Goal: Task Accomplishment & Management: Use online tool/utility

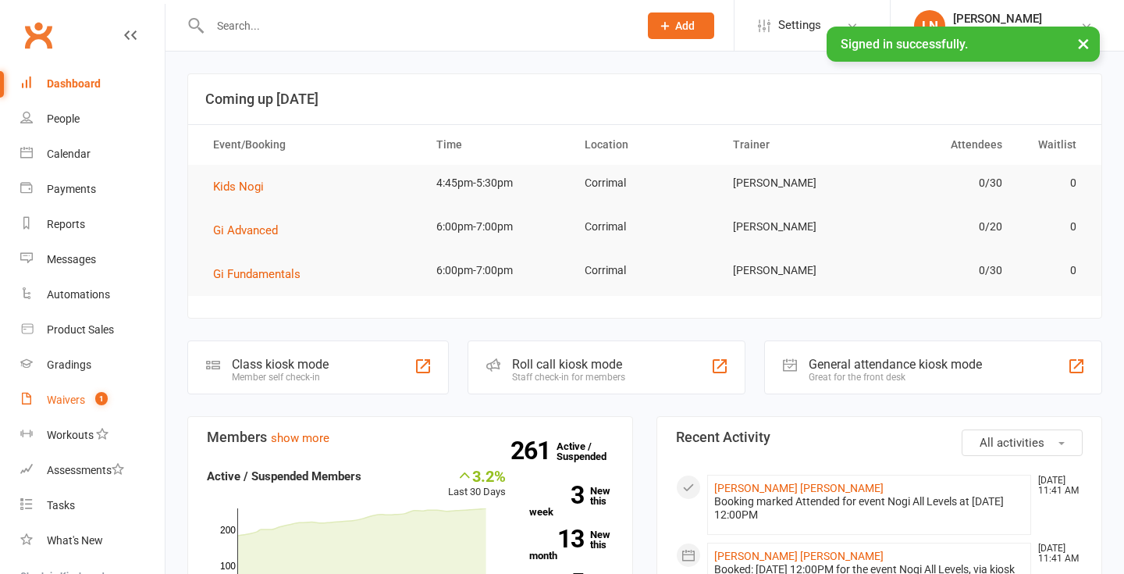
click at [52, 400] on div "Waivers" at bounding box center [66, 399] width 38 height 12
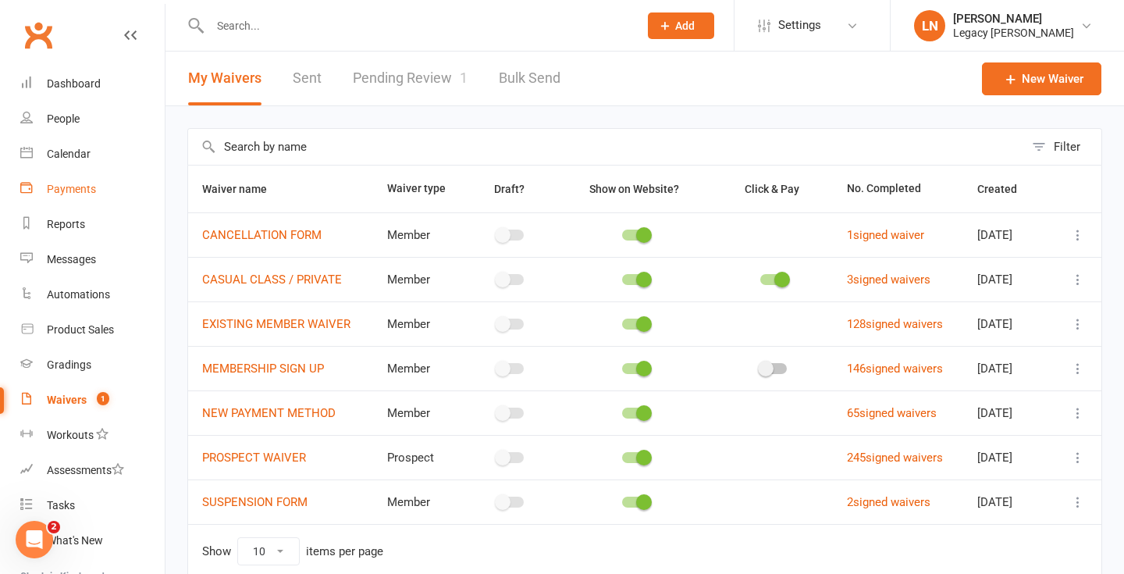
click at [69, 179] on link "Payments" at bounding box center [92, 189] width 144 height 35
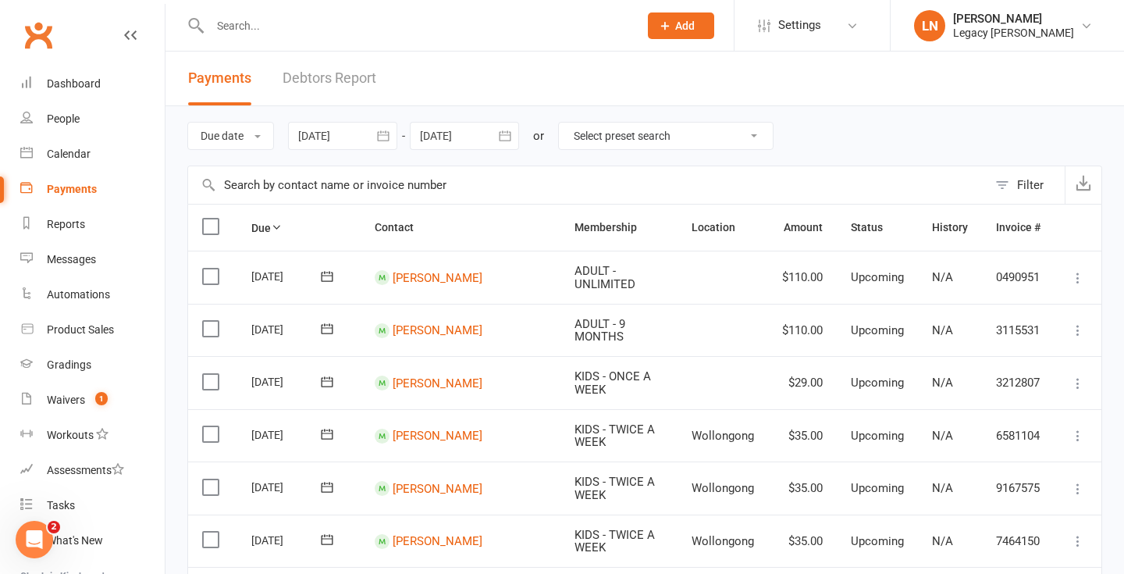
click at [349, 91] on link "Debtors Report" at bounding box center [330, 79] width 94 height 54
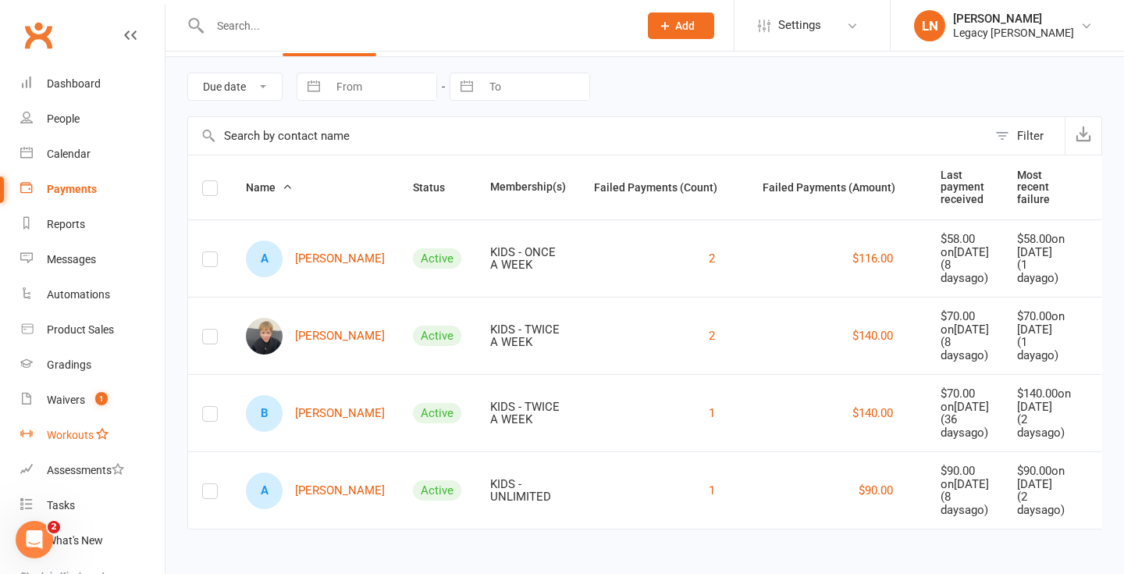
scroll to position [177, 0]
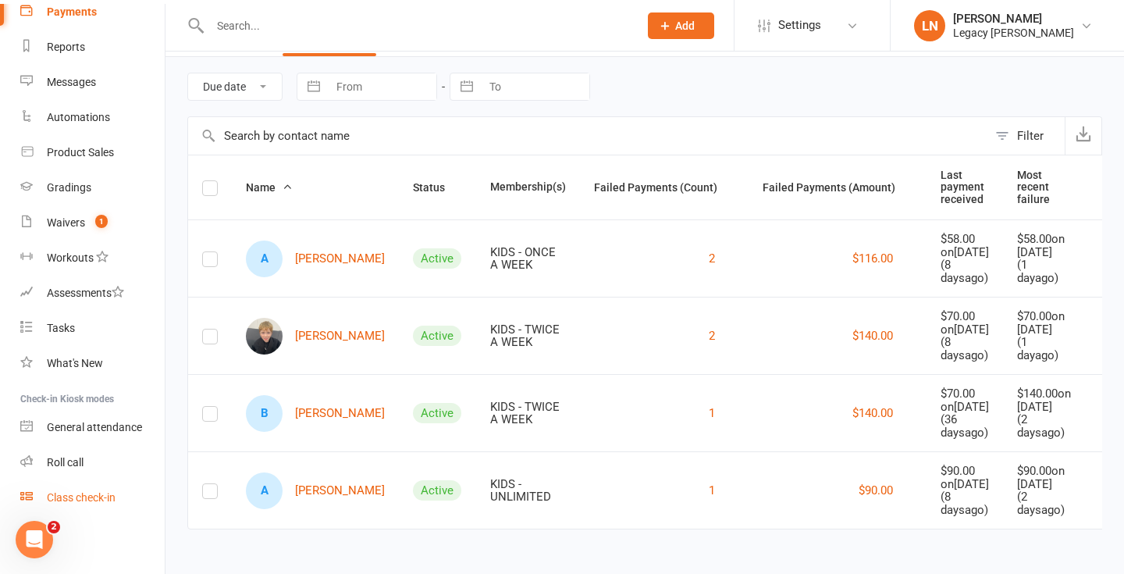
click at [74, 491] on div "Class check-in" at bounding box center [81, 497] width 69 height 12
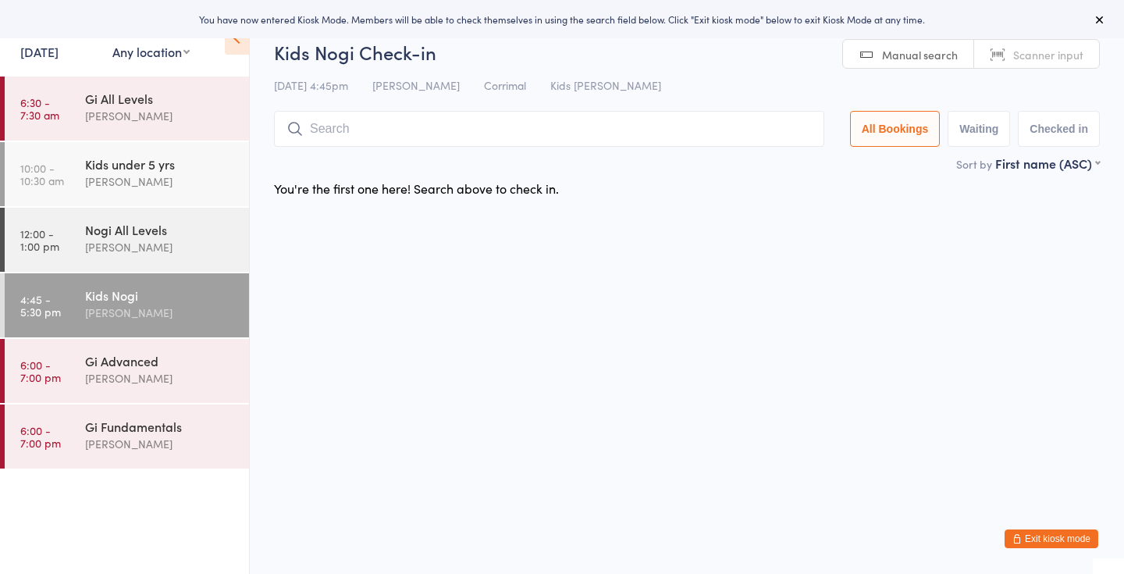
click at [348, 134] on input "search" at bounding box center [549, 129] width 550 height 36
type input "[PERSON_NAME]"
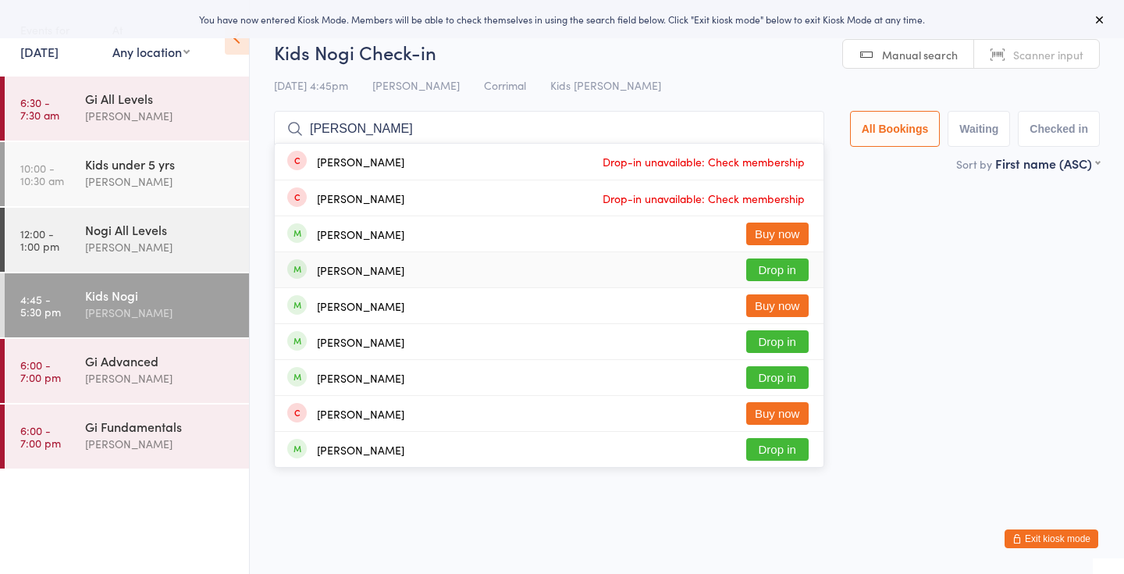
click at [767, 272] on button "Drop in" at bounding box center [777, 269] width 62 height 23
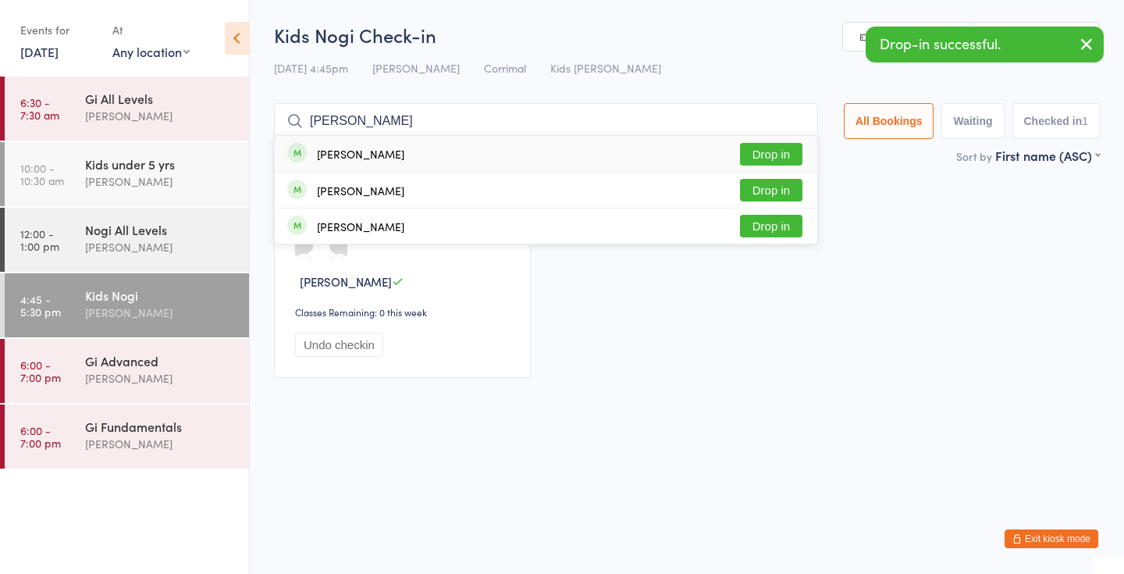
type input "leo"
click at [764, 157] on button "Drop in" at bounding box center [771, 154] width 62 height 23
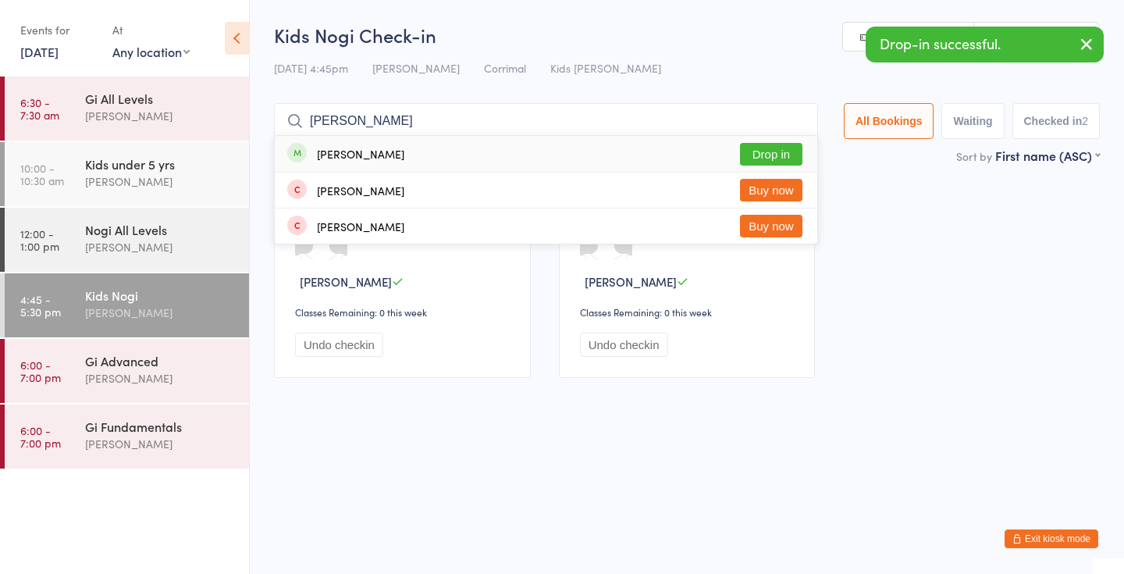
type input "rafael"
click at [782, 158] on button "Drop in" at bounding box center [771, 154] width 62 height 23
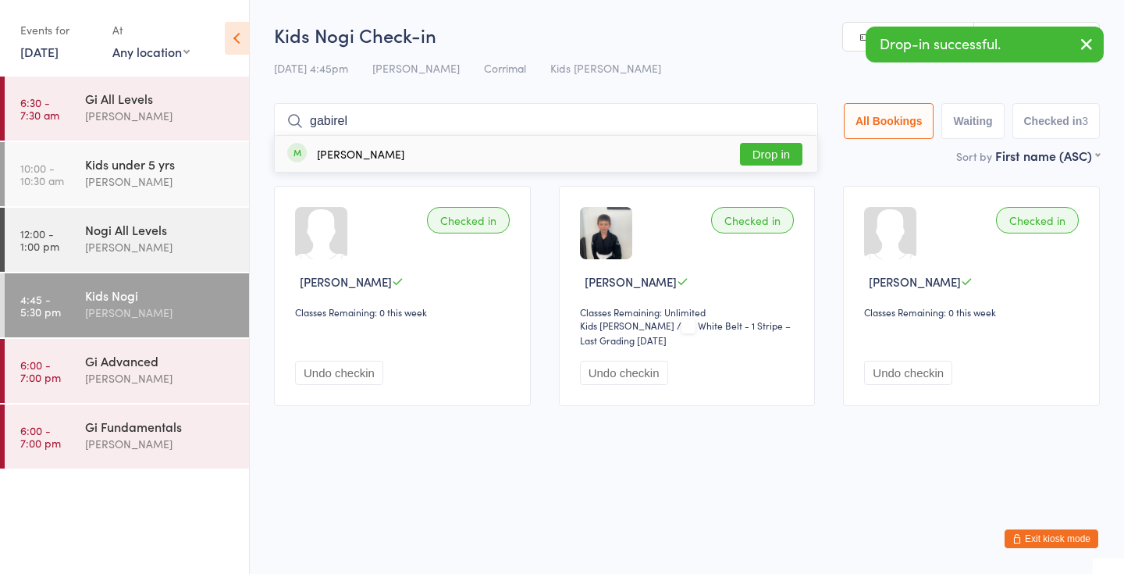
type input "gabirel"
click at [778, 159] on button "Drop in" at bounding box center [771, 154] width 62 height 23
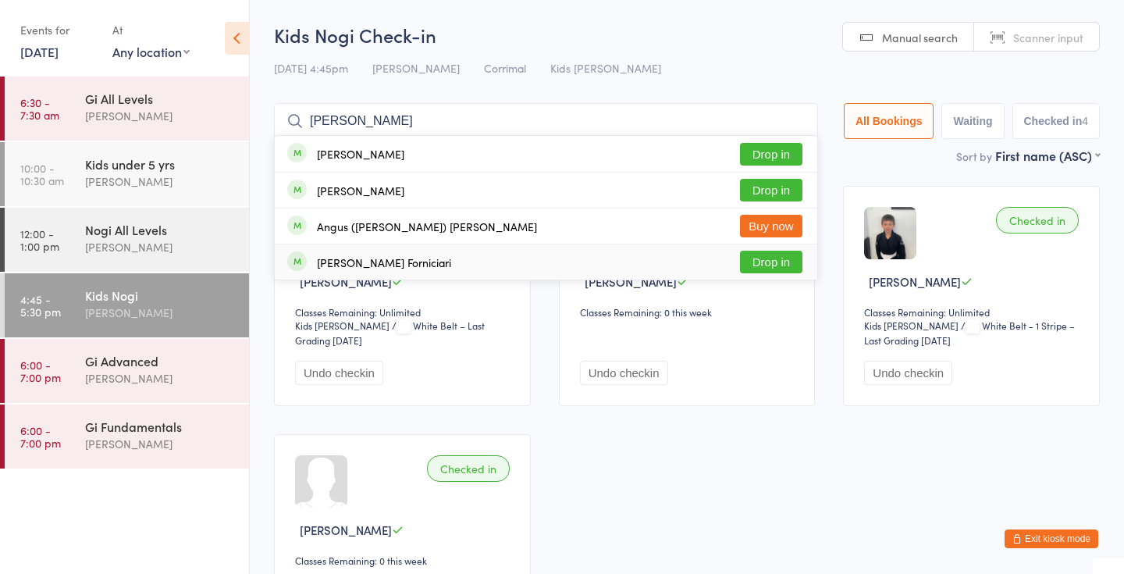
type input "cooper"
click at [760, 258] on button "Drop in" at bounding box center [771, 262] width 62 height 23
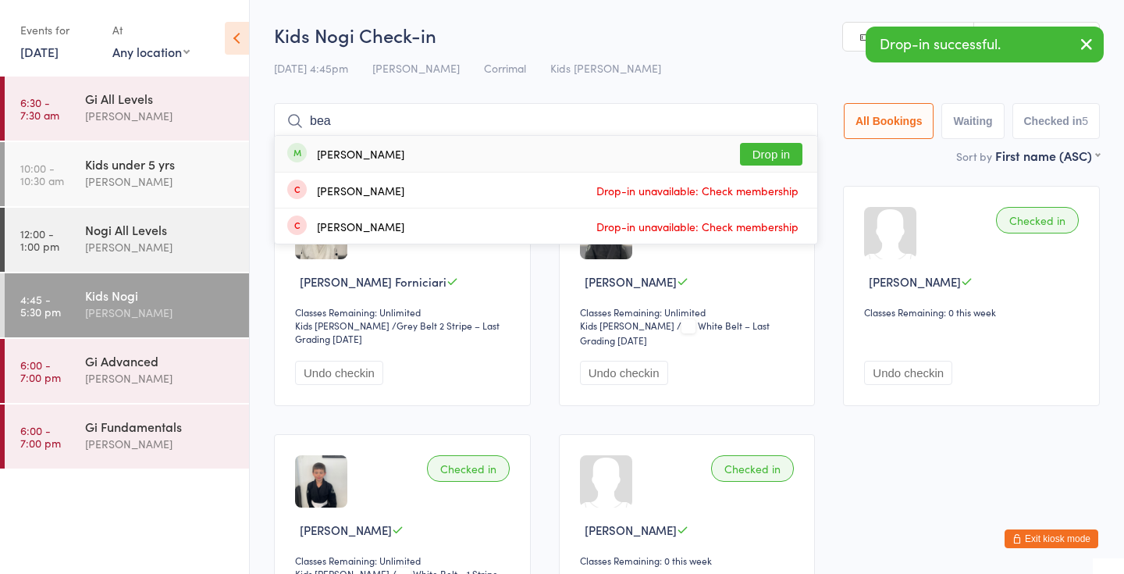
type input "bea"
click at [775, 155] on button "Drop in" at bounding box center [771, 154] width 62 height 23
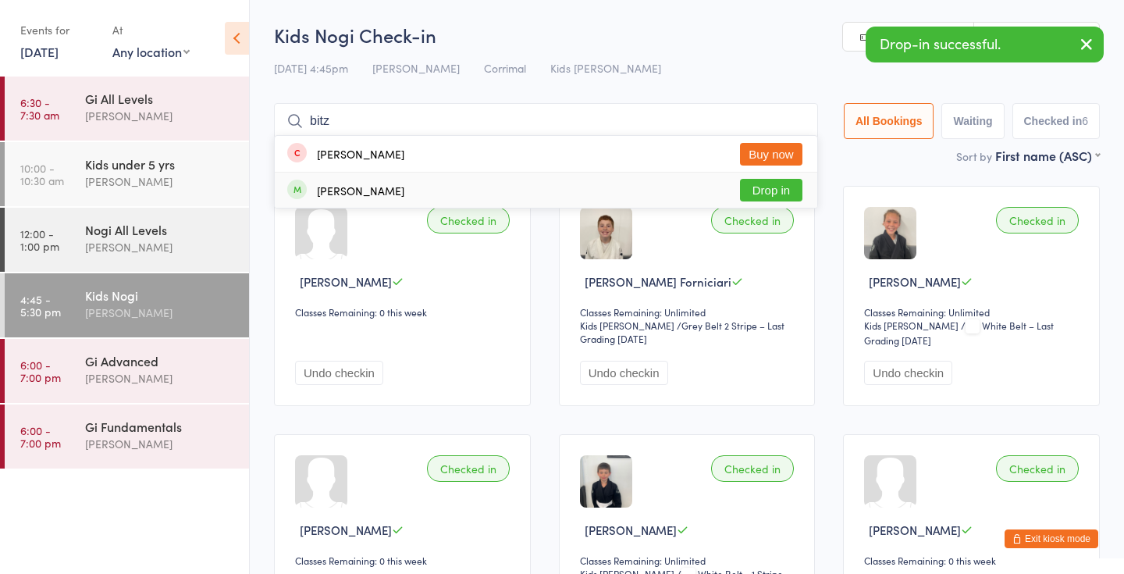
type input "bitz"
click at [782, 190] on button "Drop in" at bounding box center [771, 190] width 62 height 23
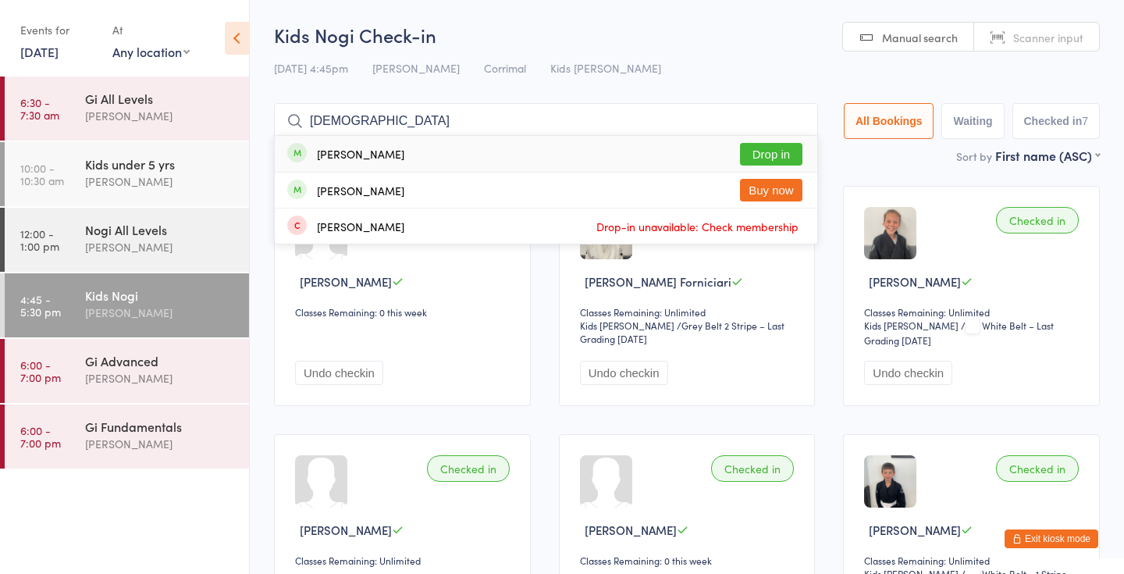
type input "christ"
click at [751, 151] on button "Drop in" at bounding box center [771, 154] width 62 height 23
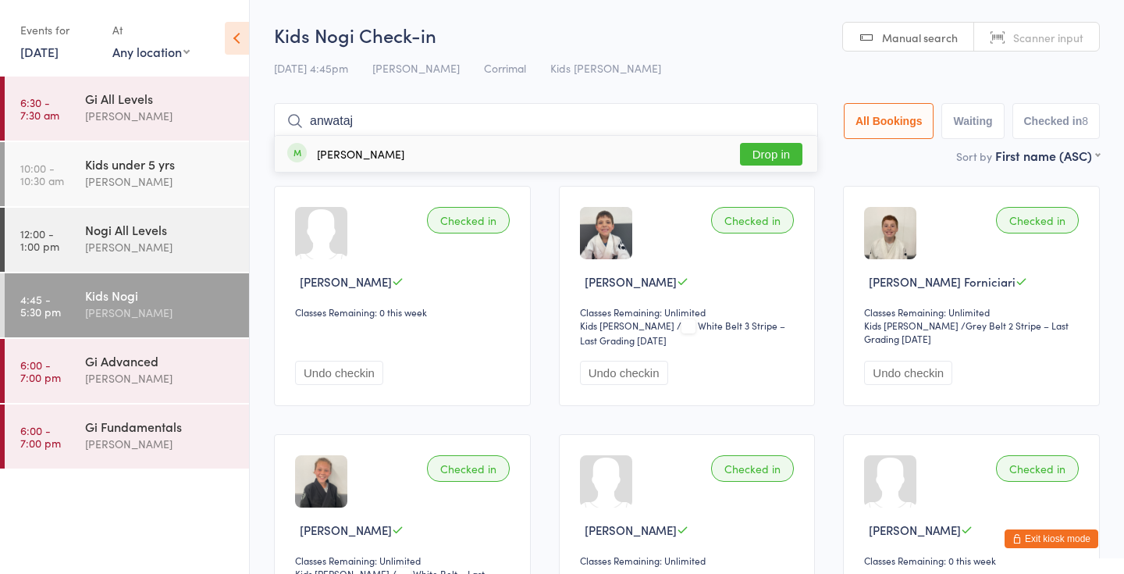
type input "anwataj"
click at [767, 158] on button "Drop in" at bounding box center [771, 154] width 62 height 23
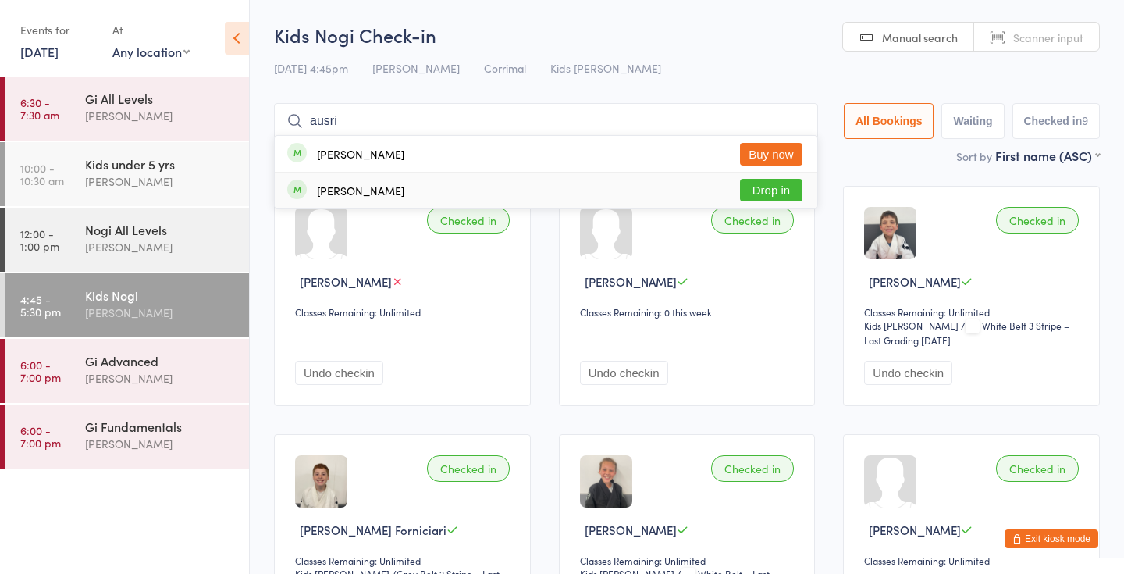
type input "ausri"
click at [759, 184] on button "Drop in" at bounding box center [771, 190] width 62 height 23
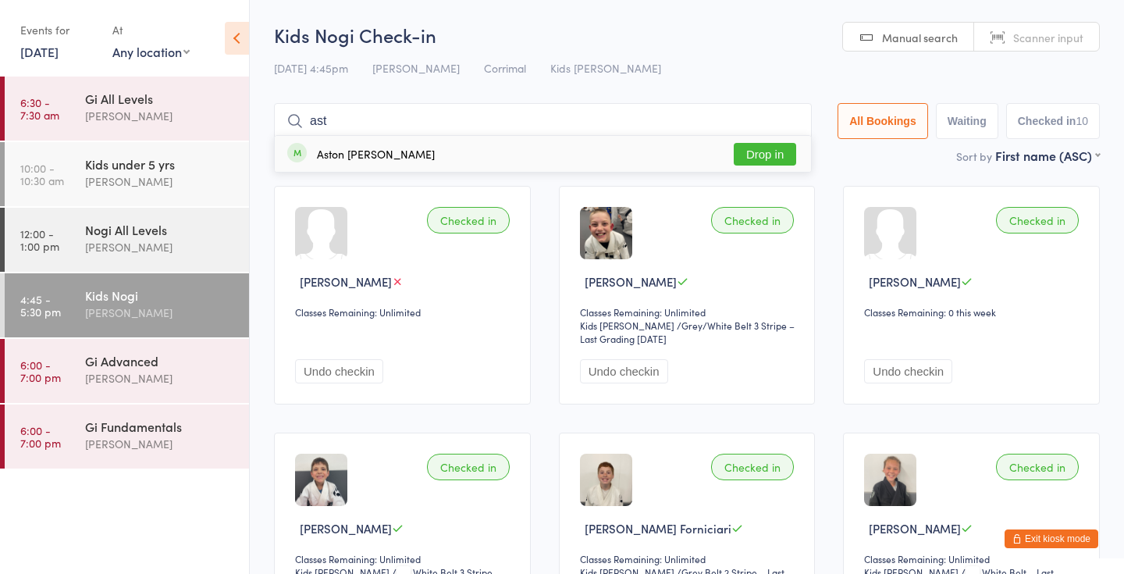
type input "ast"
click at [760, 137] on div "Aston Whitmore Drop in" at bounding box center [543, 154] width 536 height 36
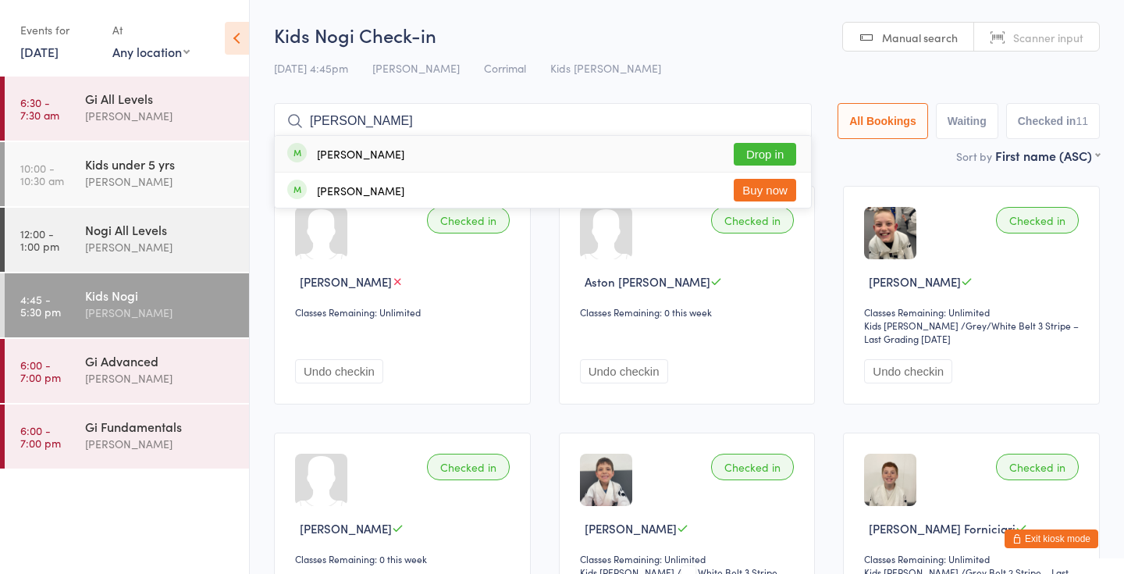
type input "cameron"
click at [753, 148] on button "Drop in" at bounding box center [765, 154] width 62 height 23
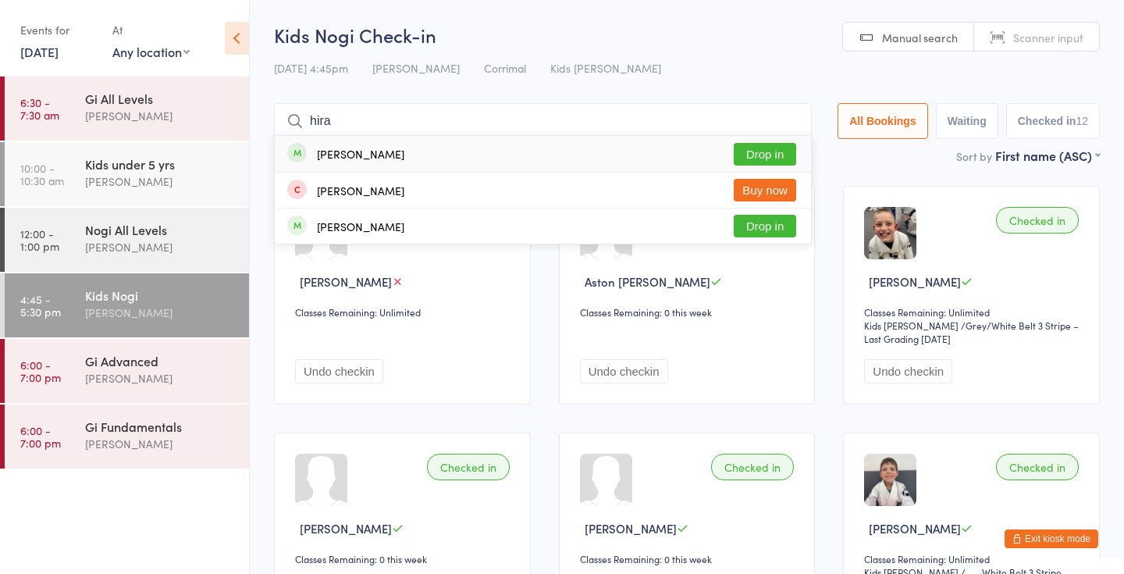
type input "hira"
click at [760, 146] on button "Drop in" at bounding box center [765, 154] width 62 height 23
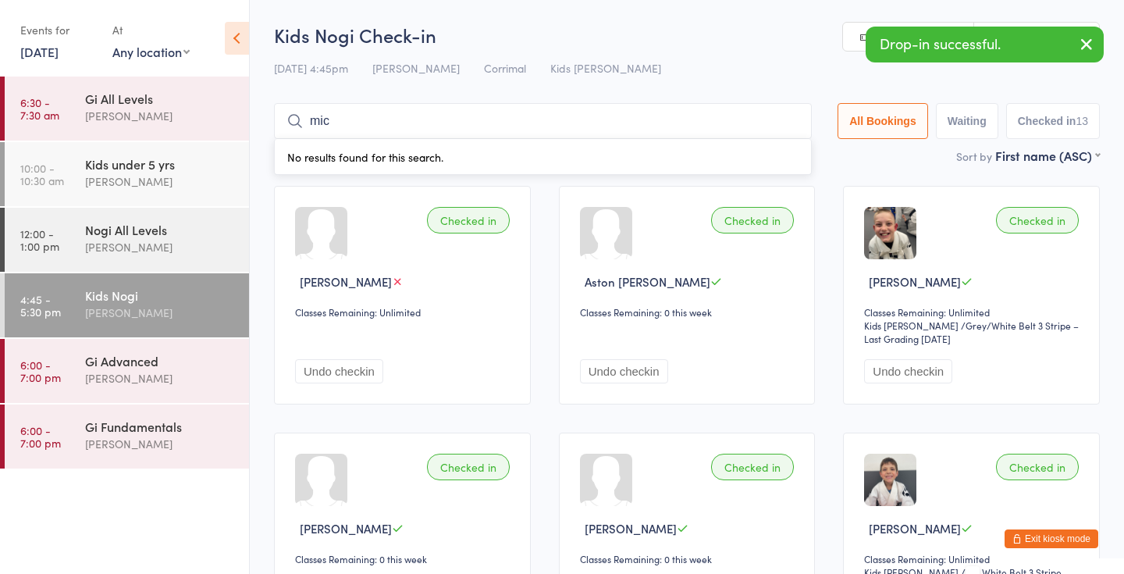
click at [773, 73] on div "15 Aug 4:45pm Mario Lima Corrimal Kids Jiu Jitsu" at bounding box center [687, 68] width 826 height 26
click at [686, 116] on input "mic" at bounding box center [543, 121] width 538 height 36
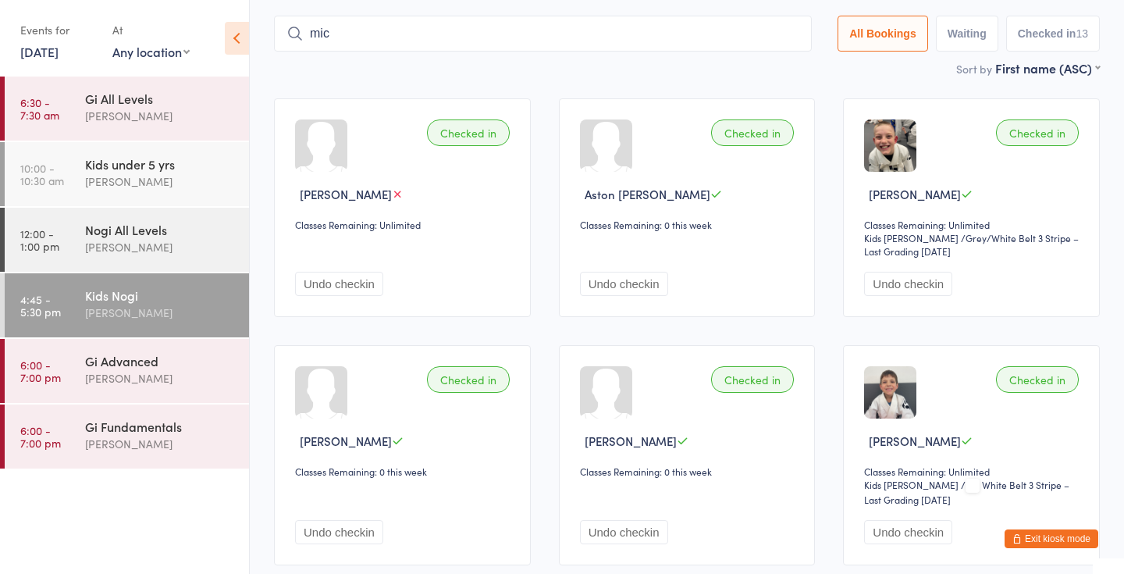
scroll to position [104, 0]
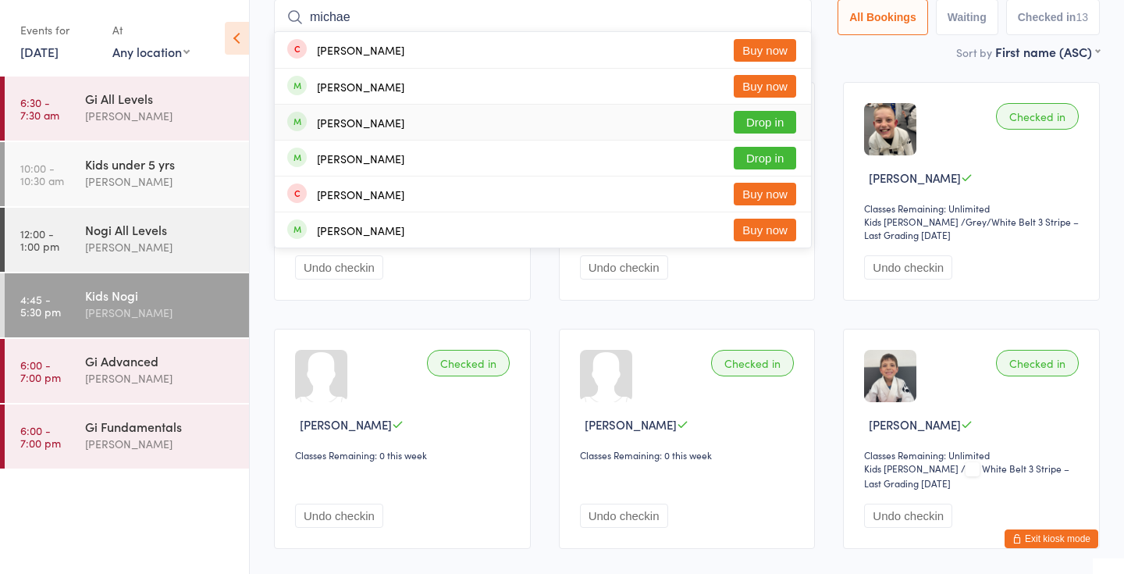
type input "michae"
click at [758, 116] on button "Drop in" at bounding box center [765, 122] width 62 height 23
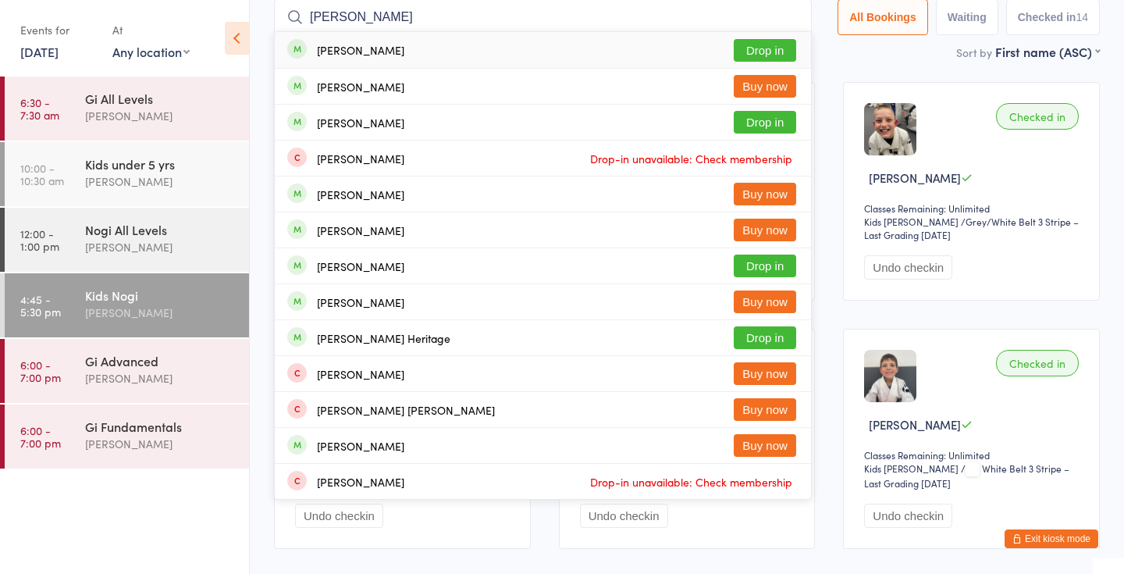
type input "marcus"
click at [756, 50] on button "Drop in" at bounding box center [765, 50] width 62 height 23
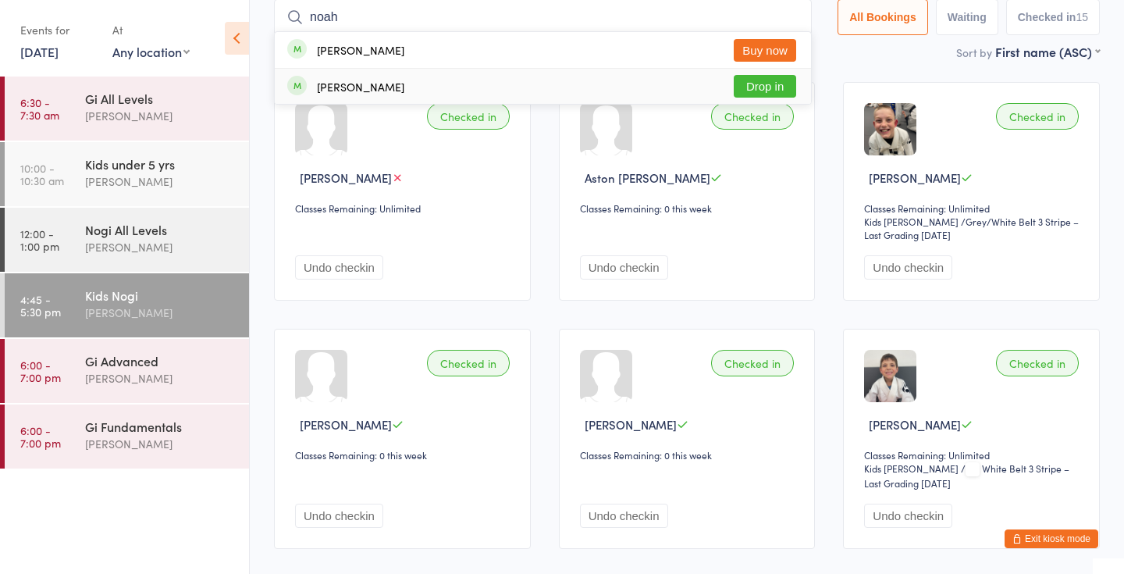
type input "noah"
click at [746, 81] on button "Drop in" at bounding box center [765, 86] width 62 height 23
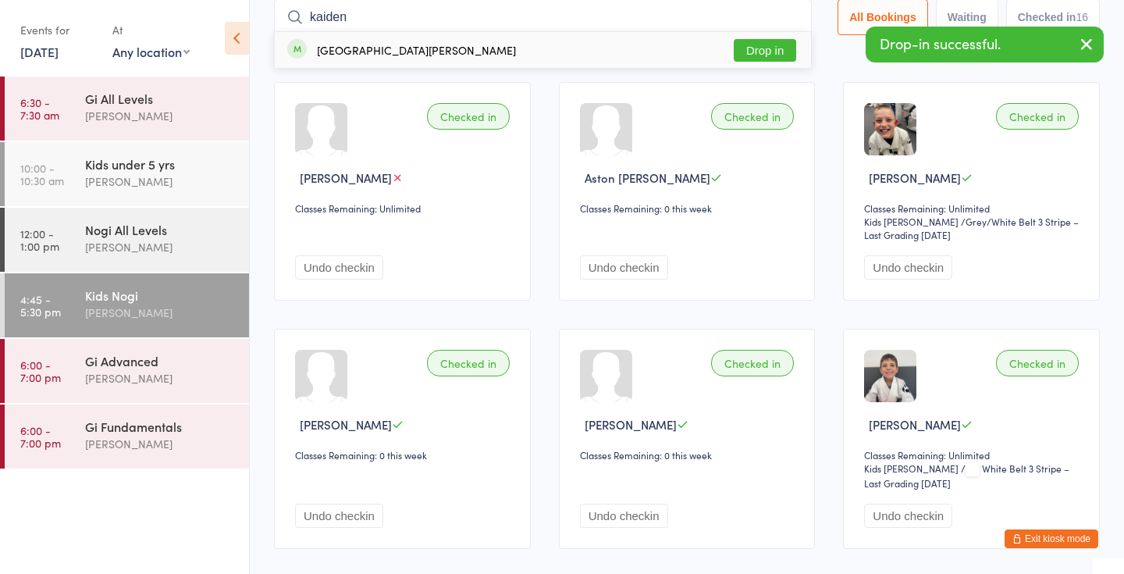
type input "kaiden"
click at [761, 55] on button "Drop in" at bounding box center [765, 50] width 62 height 23
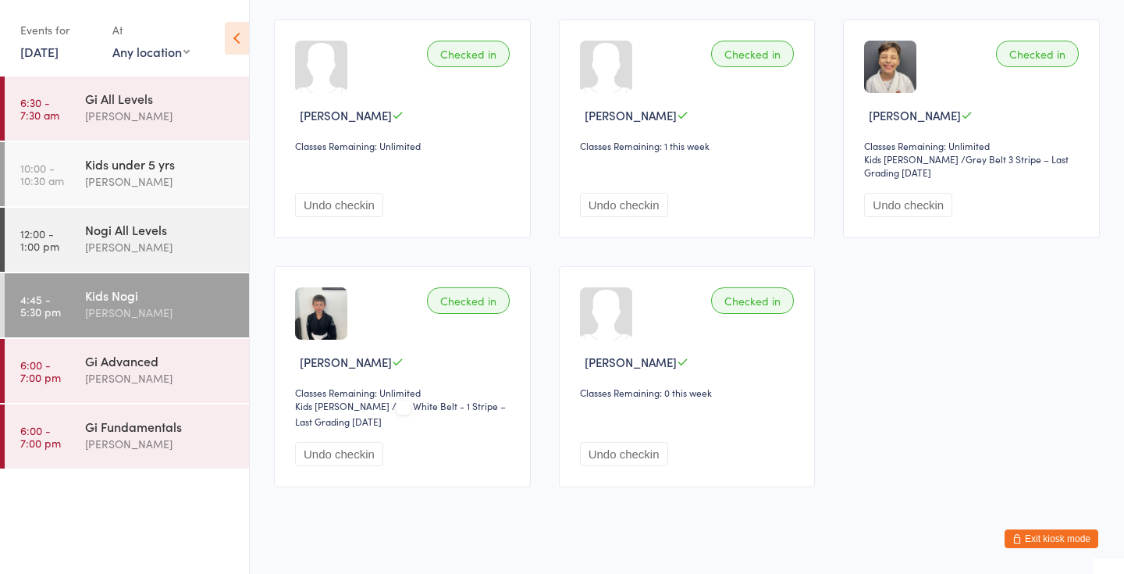
scroll to position [0, 0]
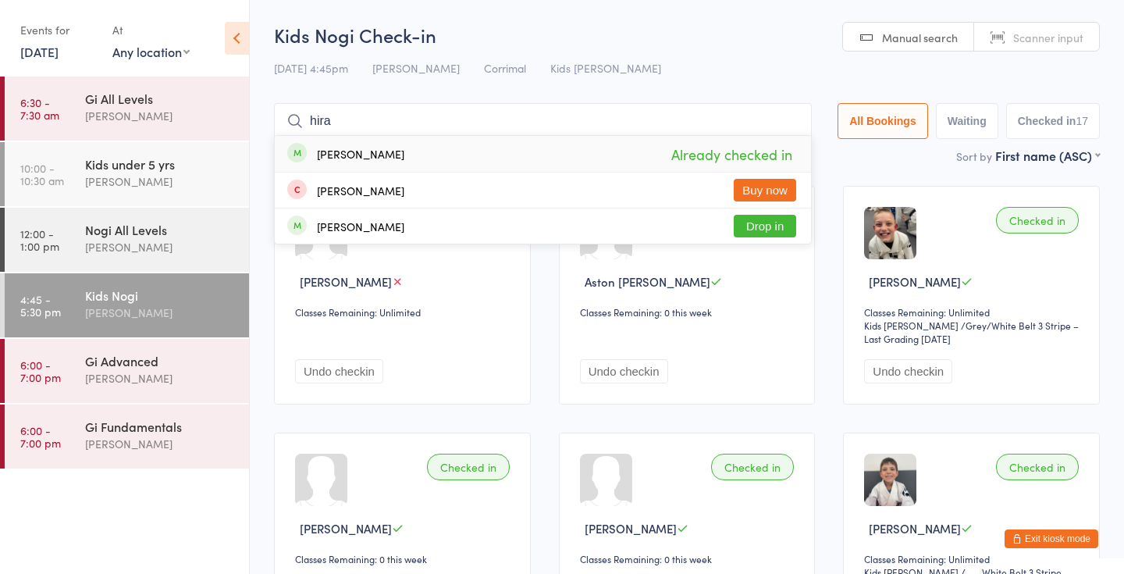
click at [566, 121] on input "hira" at bounding box center [543, 121] width 538 height 36
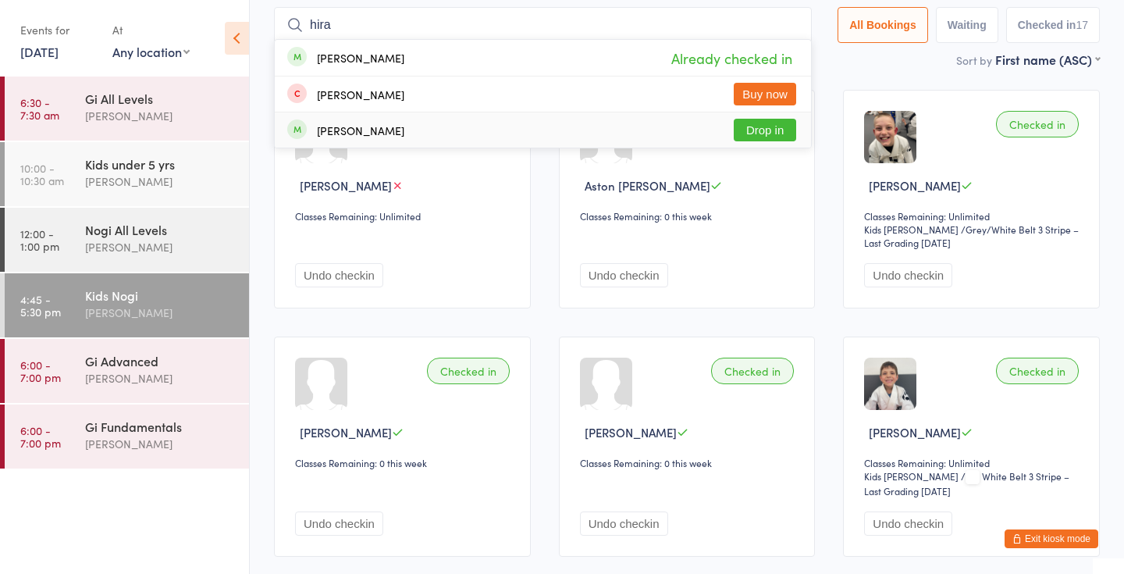
scroll to position [104, 0]
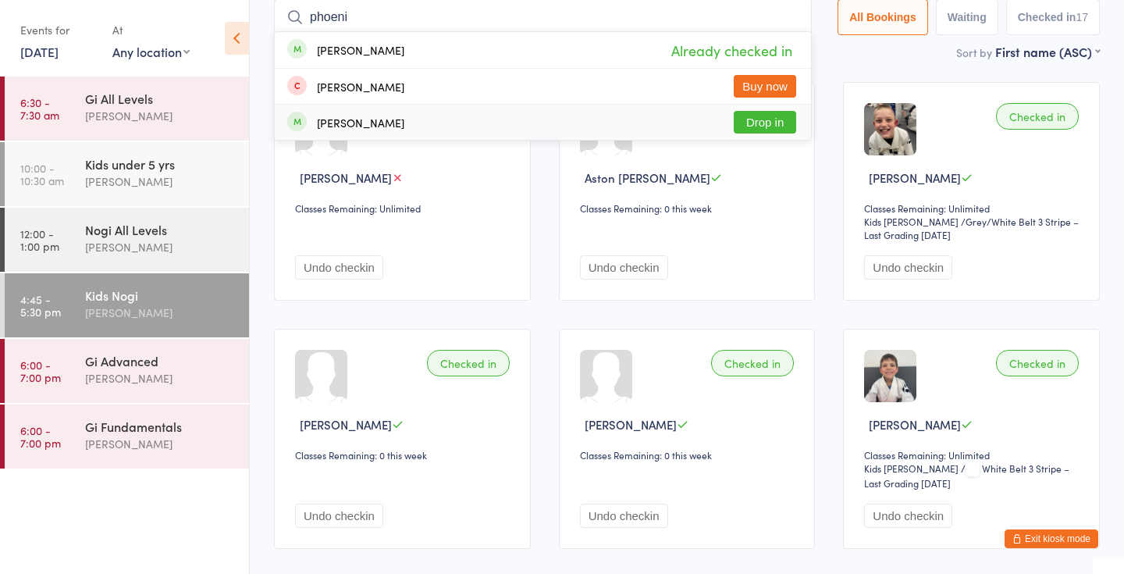
type input "phoenix"
click at [789, 17] on input "phoenix" at bounding box center [543, 17] width 538 height 36
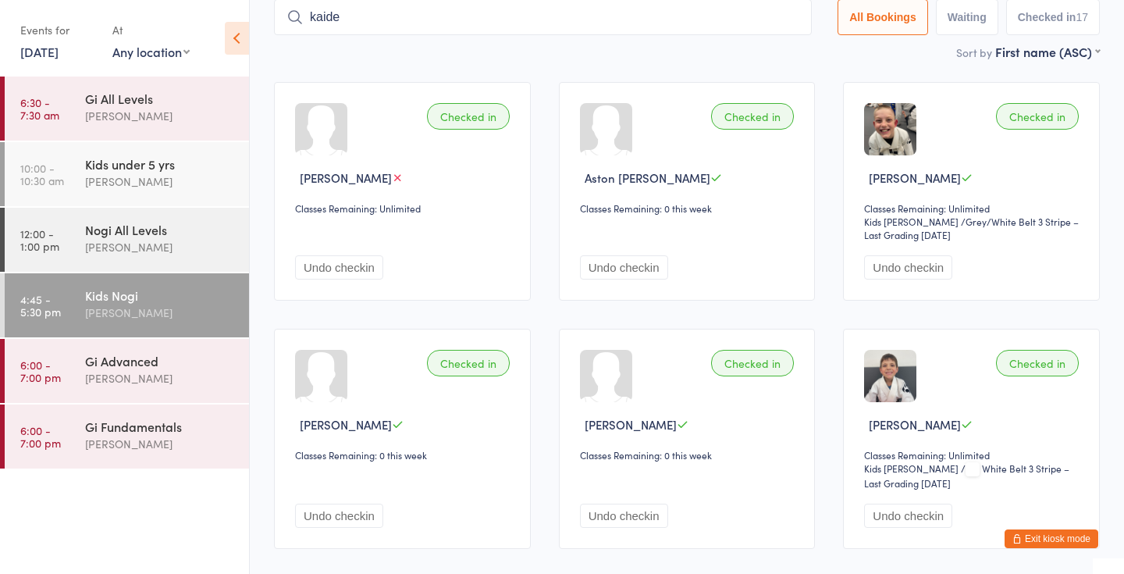
type input "kaiden"
click at [793, 20] on input "kaiden" at bounding box center [543, 17] width 538 height 36
click at [782, 18] on input "kaiden" at bounding box center [543, 17] width 538 height 36
